Goal: Download file/media

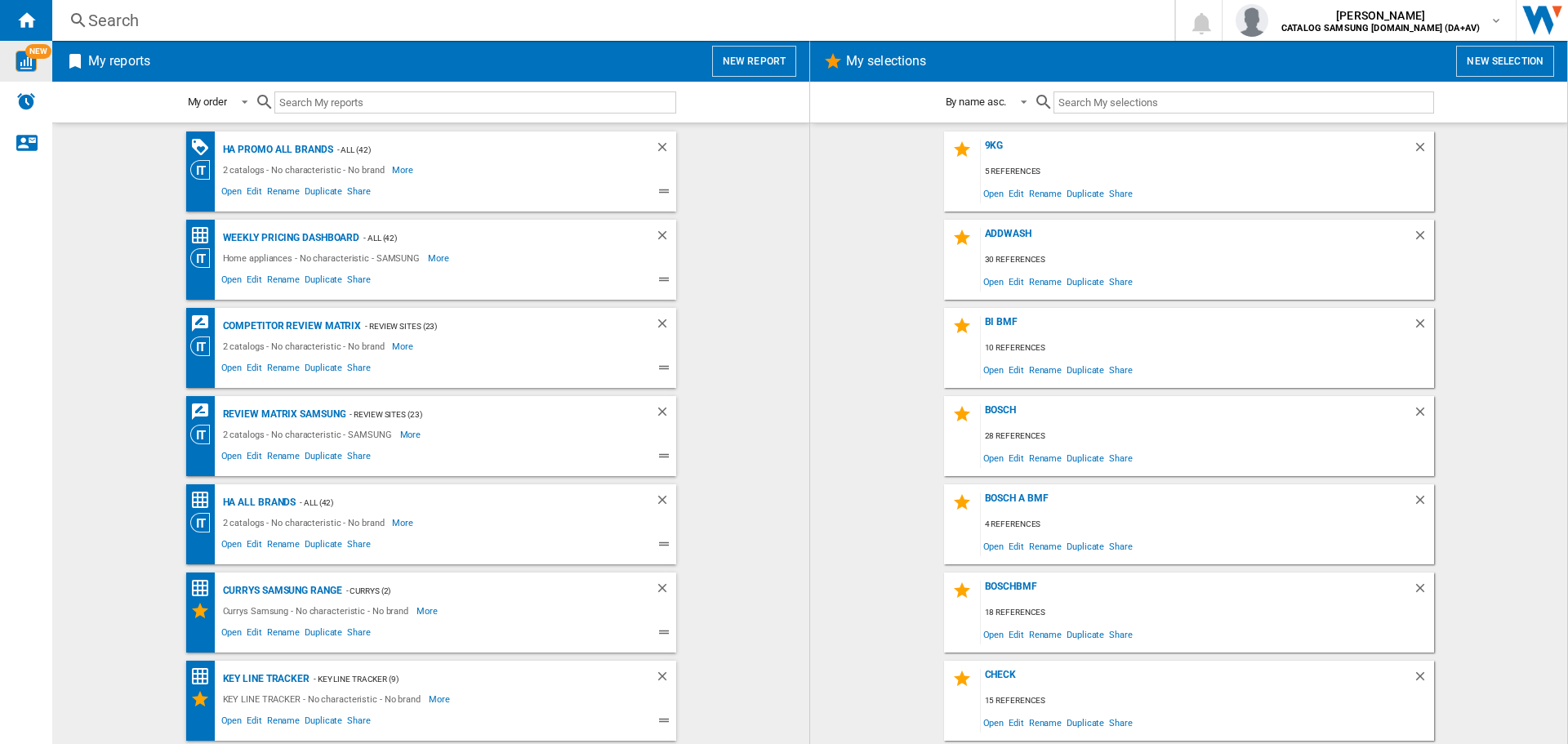
click at [32, 65] on img "WiseCard" at bounding box center [26, 61] width 21 height 21
click at [85, 184] on wk-bookmarked-report "HA Promo all Brands - ALL (42) 2 catalogs - No characteristic - No brand More L…" at bounding box center [430, 171] width 724 height 80
click at [287, 145] on div "HA Promo all Brands" at bounding box center [275, 150] width 114 height 21
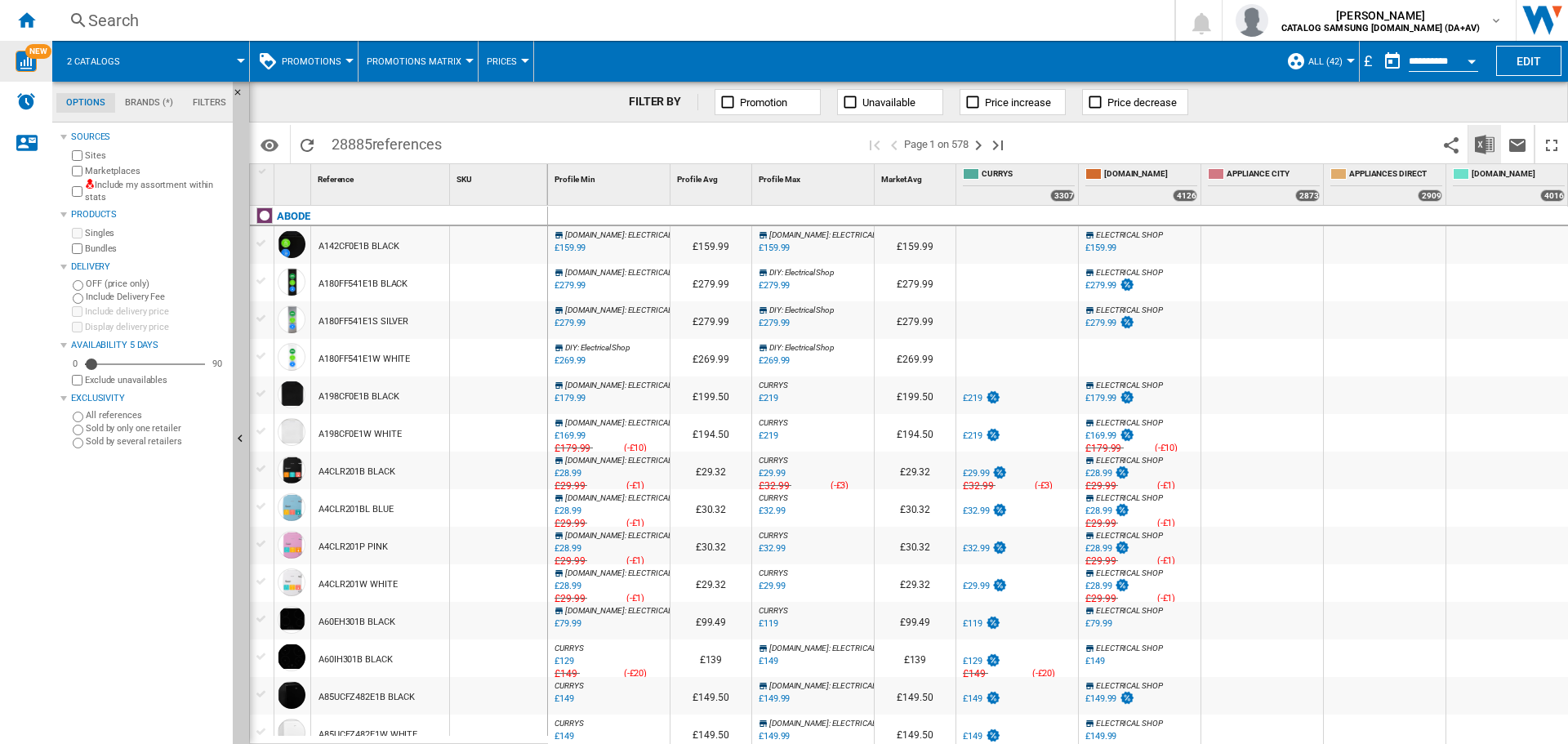
click at [1488, 149] on img "Download in Excel" at bounding box center [1485, 145] width 20 height 20
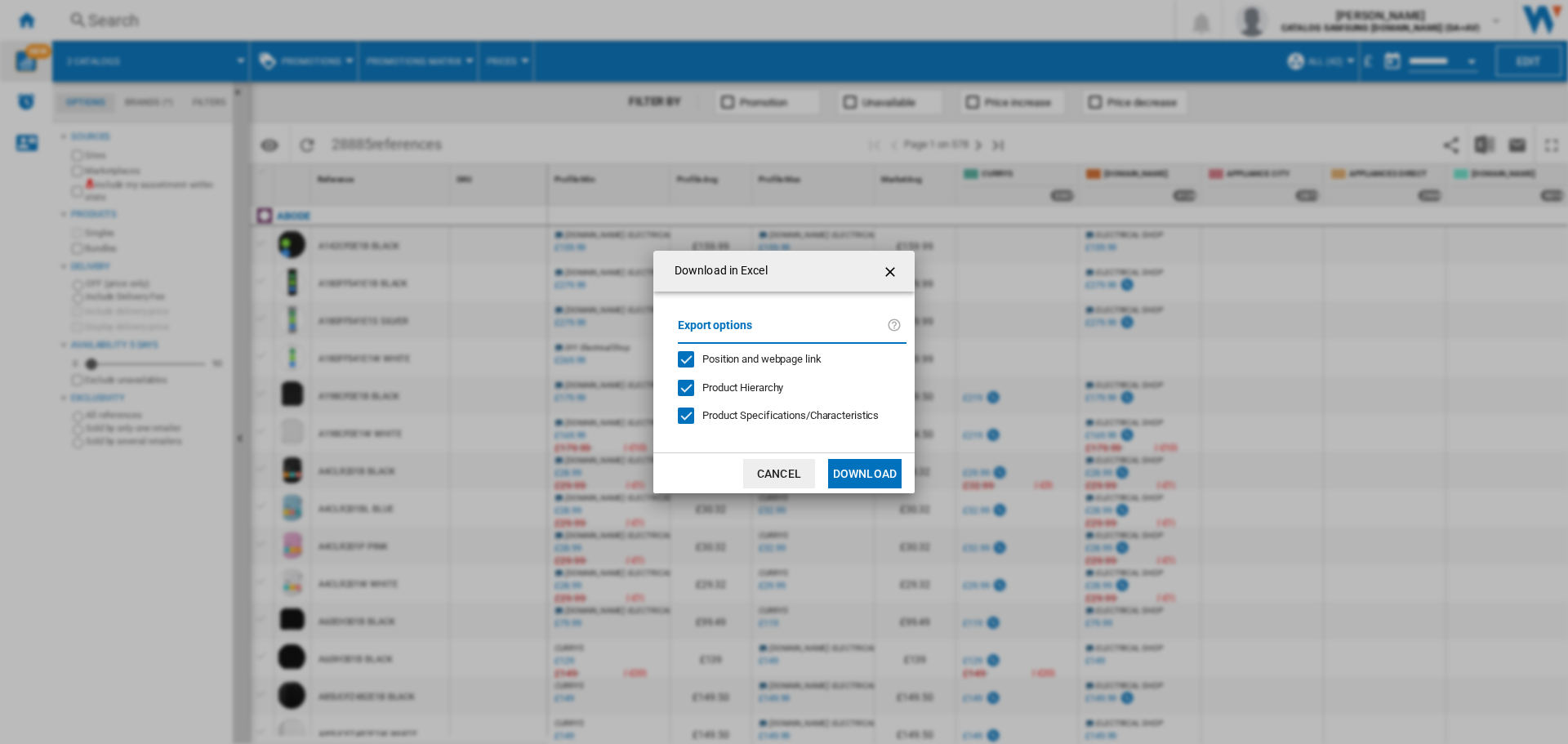
click at [881, 478] on button "Download" at bounding box center [865, 474] width 73 height 30
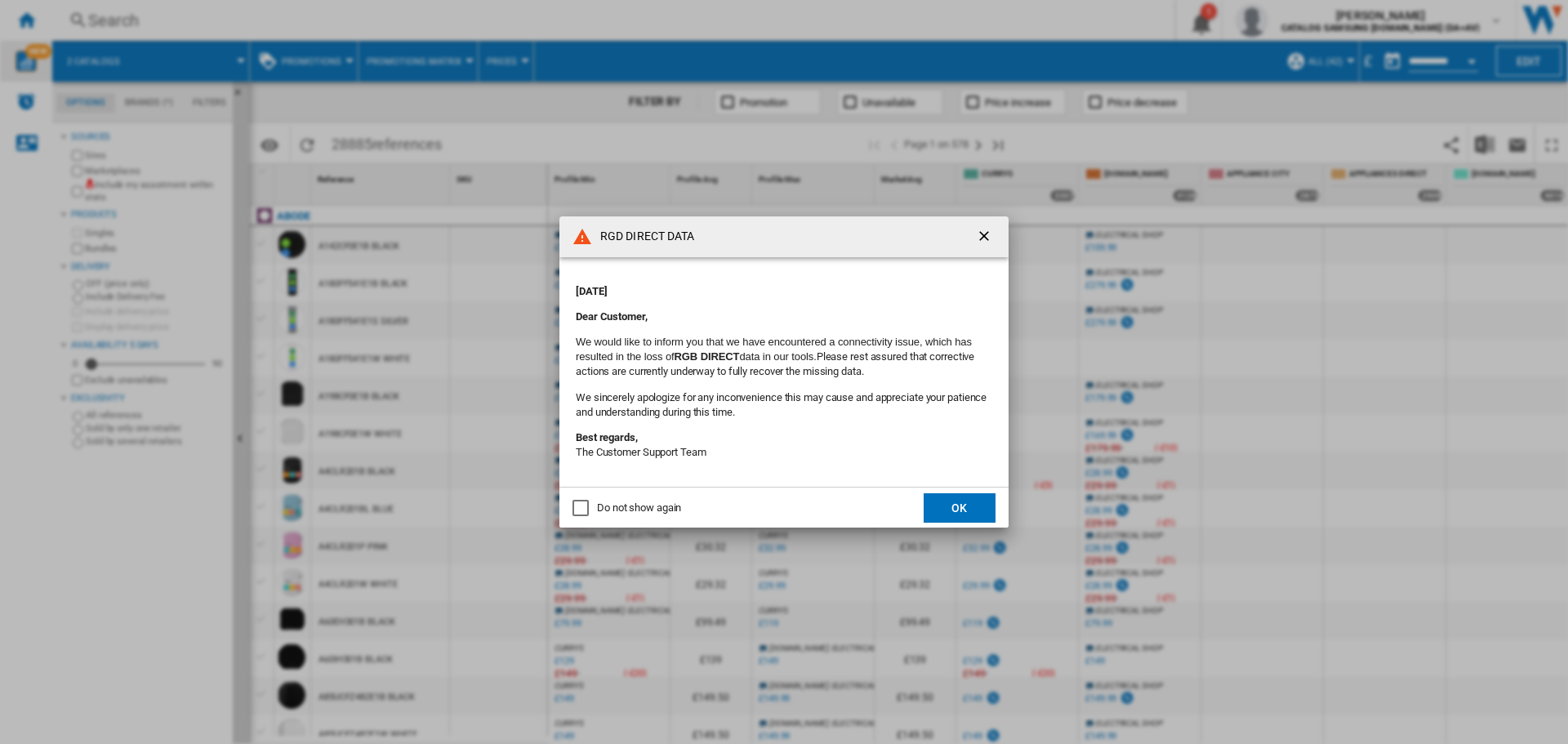
click at [943, 502] on button "OK" at bounding box center [959, 509] width 71 height 30
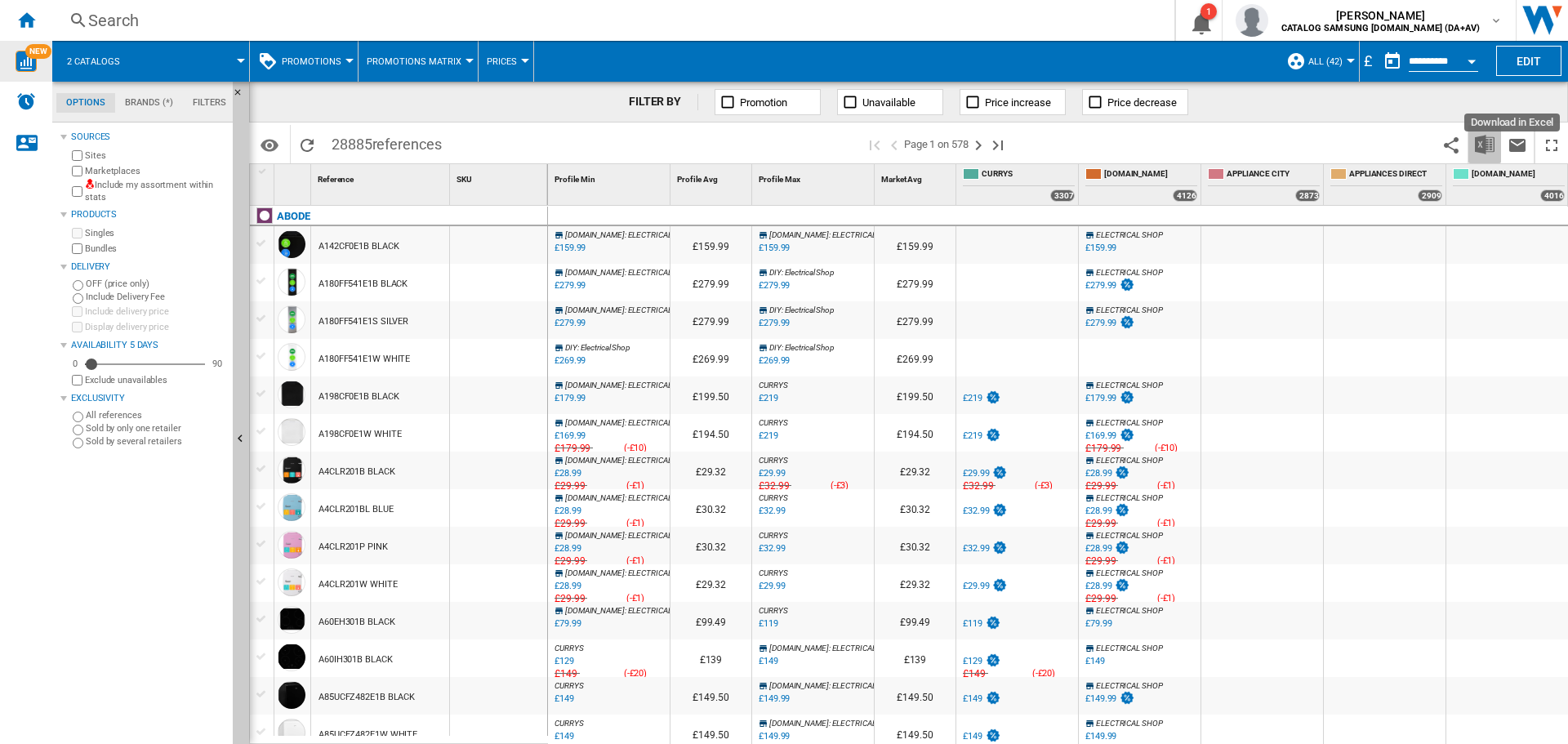
click at [1486, 141] on img "Download in Excel" at bounding box center [1485, 145] width 20 height 20
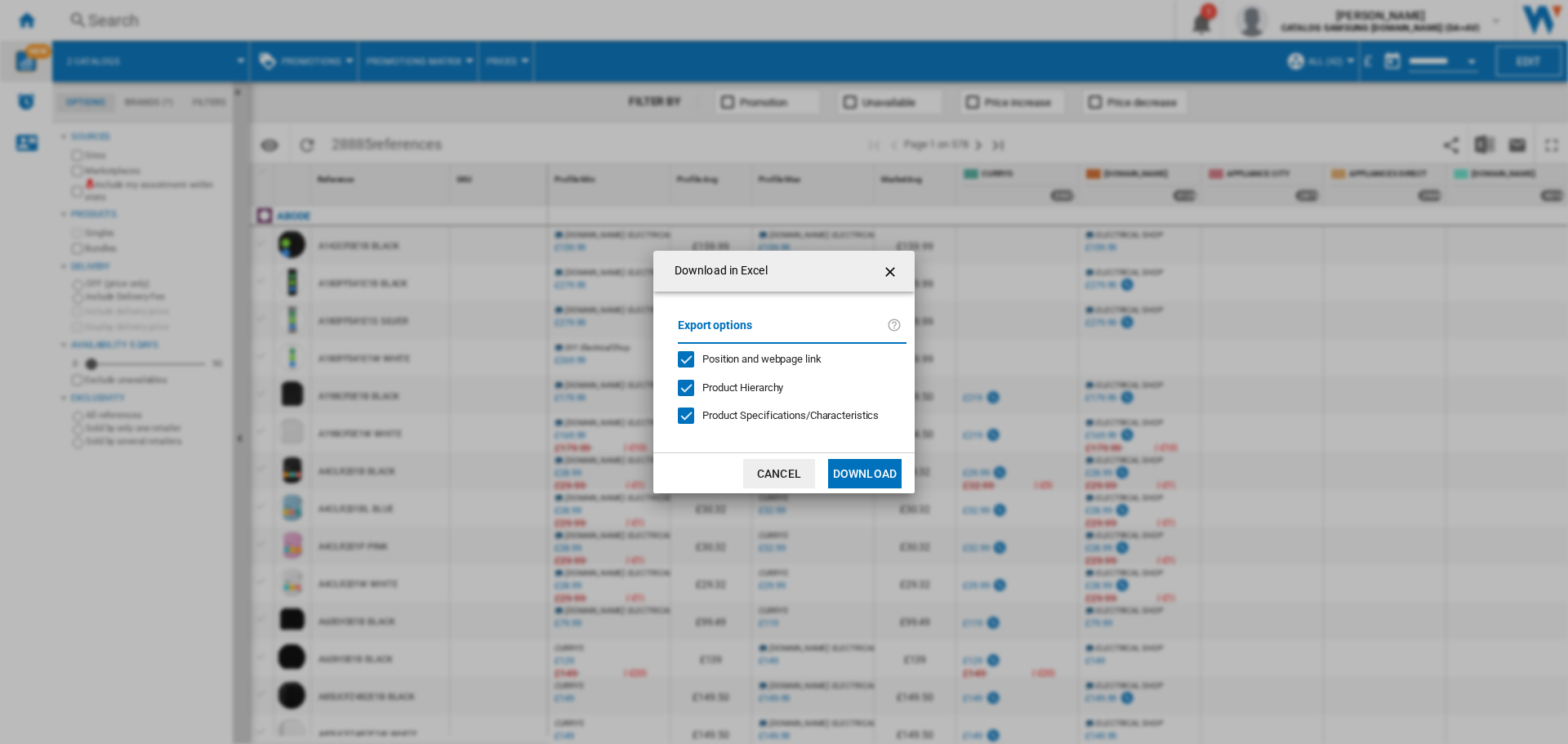
click at [865, 468] on button "Download" at bounding box center [865, 474] width 73 height 30
